Goal: Task Accomplishment & Management: Manage account settings

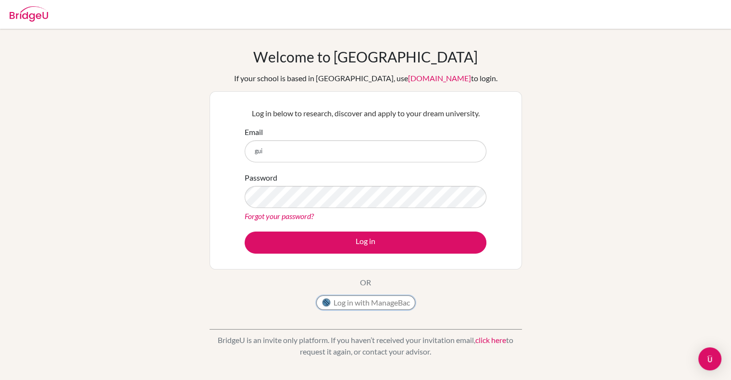
click at [382, 304] on button "Log in with ManageBac" at bounding box center [365, 303] width 99 height 14
type input "[EMAIL_ADDRESS][DOMAIN_NAME]"
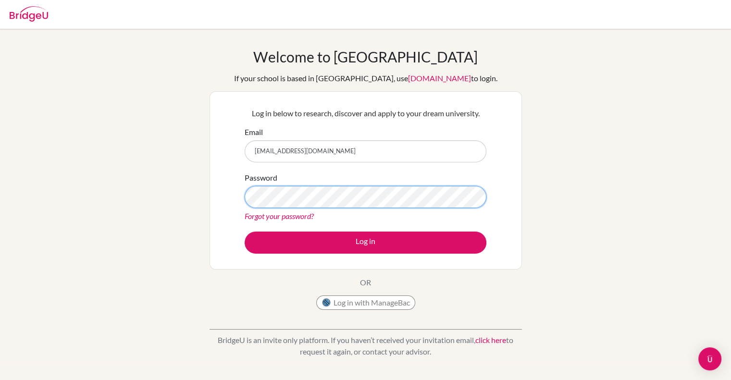
click at [216, 196] on div "Log in below to research, discover and apply to your dream university. Email [E…" at bounding box center [366, 180] width 313 height 178
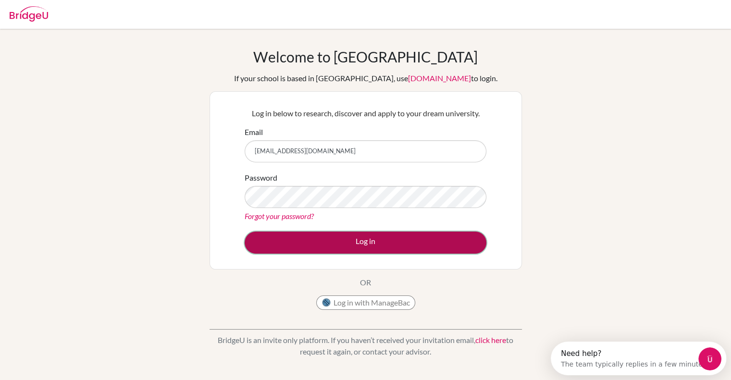
click at [272, 238] on button "Log in" at bounding box center [366, 243] width 242 height 22
